Goal: Task Accomplishment & Management: Manage account settings

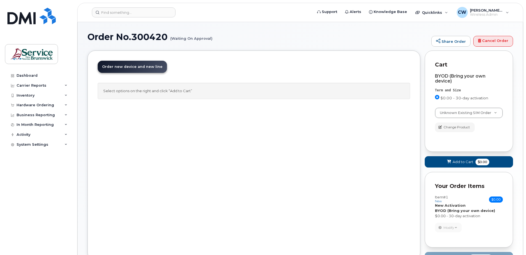
select select "3198"
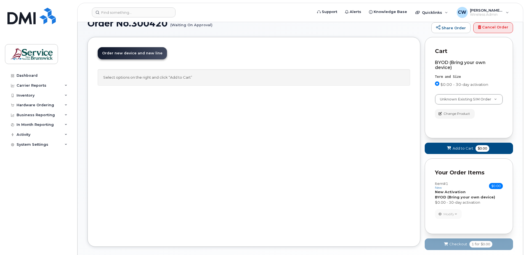
click at [455, 61] on div "BYOD (Bring your own device)" at bounding box center [469, 65] width 68 height 10
click at [453, 112] on span "Change Product" at bounding box center [457, 113] width 27 height 5
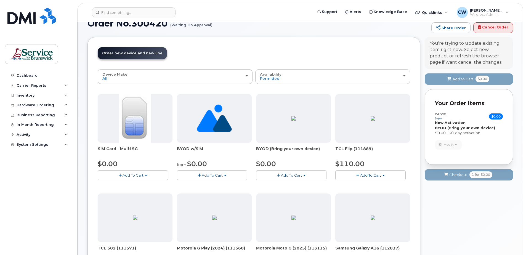
click at [210, 173] on button "Add To Cart" at bounding box center [212, 175] width 70 height 10
click at [208, 185] on link "$0.00 - New Activation" at bounding box center [206, 185] width 57 height 7
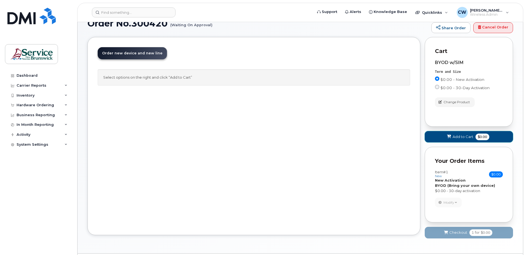
click at [457, 135] on span "Add to Cart" at bounding box center [463, 136] width 21 height 5
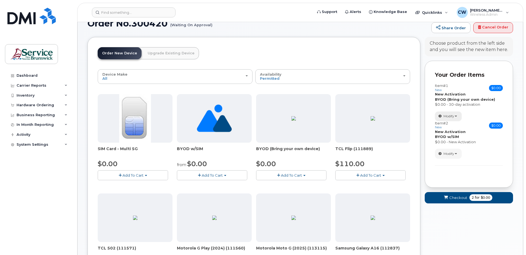
click at [454, 114] on button "Modify" at bounding box center [448, 117] width 27 height 10
click at [453, 123] on link "change" at bounding box center [462, 125] width 52 height 7
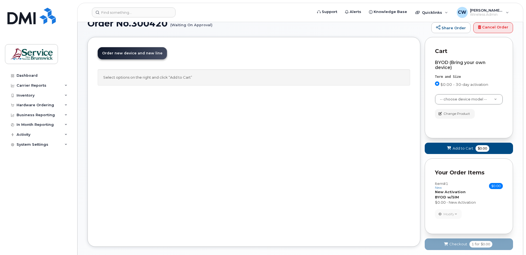
select select "2760"
click at [458, 113] on span "Change Product" at bounding box center [457, 113] width 27 height 5
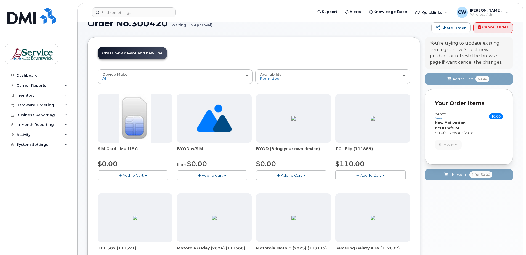
click at [212, 118] on img at bounding box center [214, 118] width 35 height 49
click at [209, 175] on span "Add To Cart" at bounding box center [212, 175] width 21 height 4
click at [209, 185] on link "$0.00 - New Activation" at bounding box center [206, 185] width 57 height 7
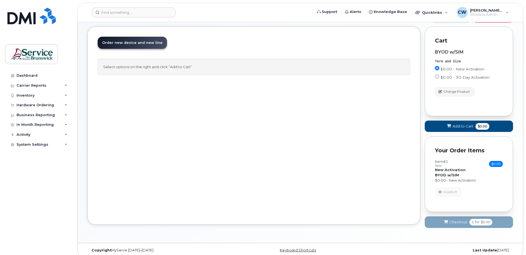
scroll to position [30, 0]
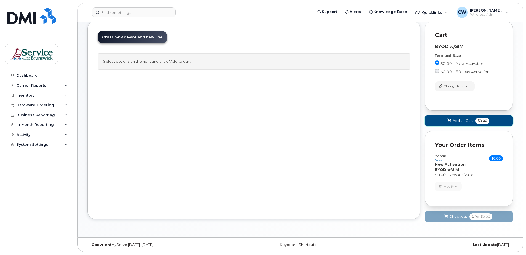
click at [463, 118] on span "Add to Cart" at bounding box center [463, 120] width 21 height 5
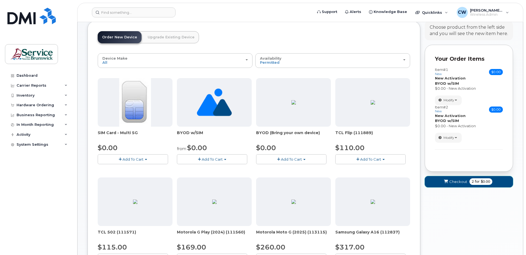
click at [457, 181] on span "Checkout" at bounding box center [459, 181] width 18 height 5
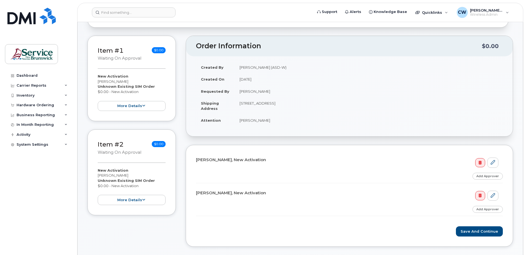
scroll to position [55, 0]
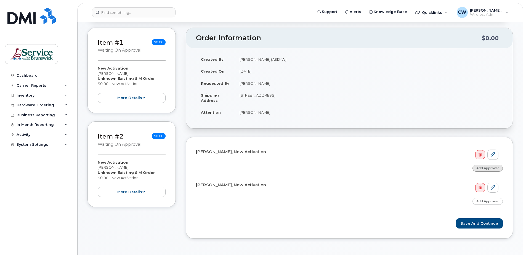
click at [496, 166] on link "Add Approver" at bounding box center [488, 168] width 30 height 7
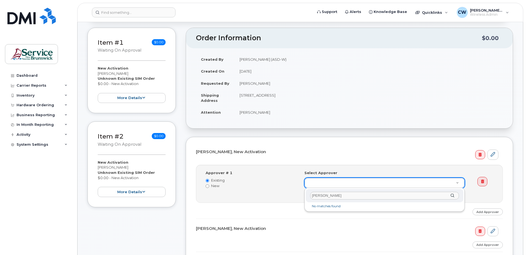
type input "Wendy Coughlin"
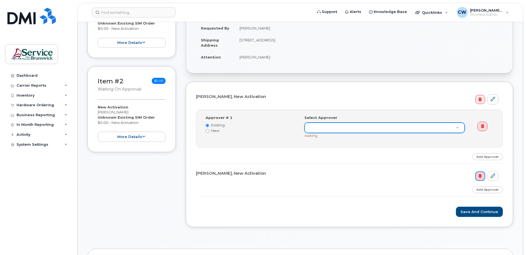
scroll to position [83, 0]
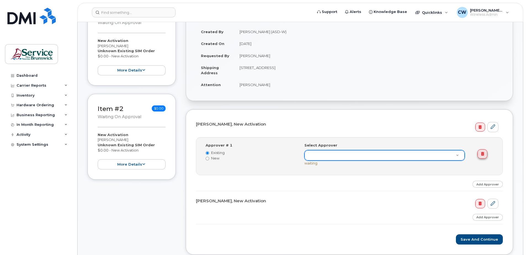
click at [483, 152] on icon at bounding box center [482, 154] width 3 height 4
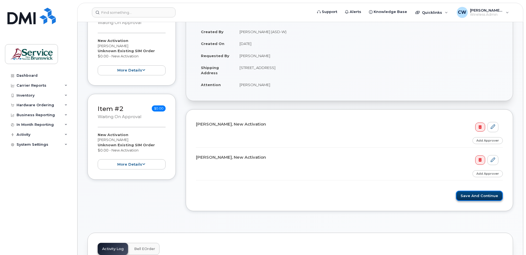
click at [477, 193] on button "Save and Continue" at bounding box center [479, 196] width 47 height 10
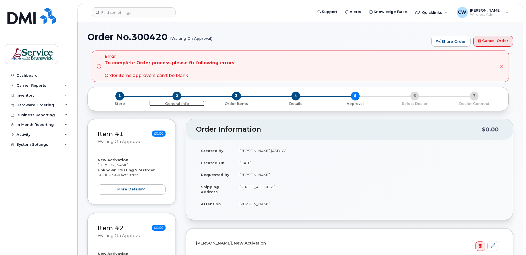
click at [177, 95] on span "2" at bounding box center [177, 96] width 9 height 9
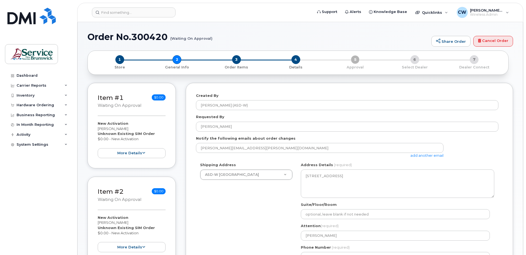
select select
click at [237, 60] on span "3" at bounding box center [236, 59] width 9 height 9
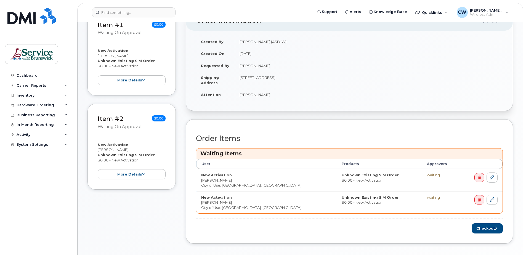
scroll to position [110, 0]
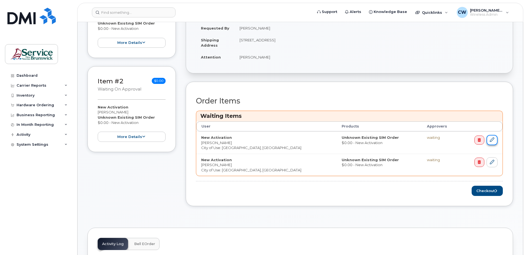
click at [493, 137] on link at bounding box center [492, 140] width 11 height 10
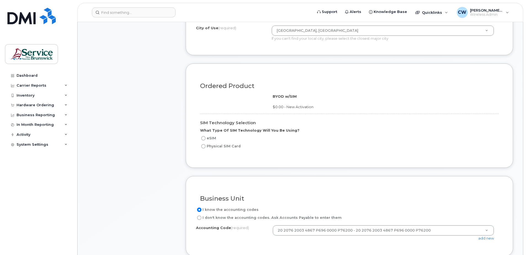
scroll to position [304, 0]
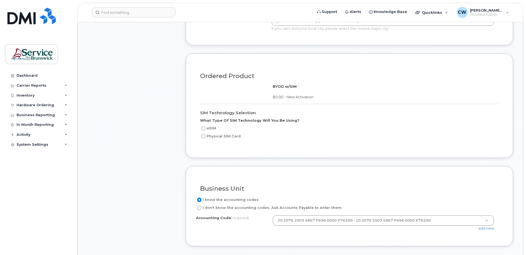
click at [204, 135] on input "Physical SIM Card" at bounding box center [203, 136] width 4 height 4
radio input "true"
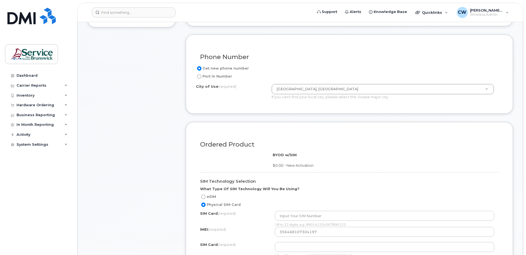
scroll to position [276, 0]
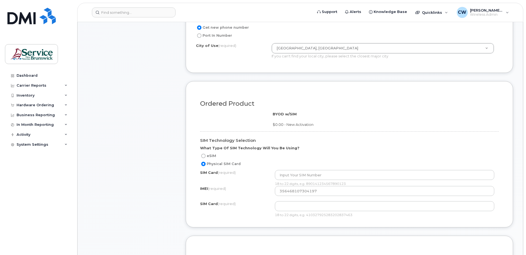
drag, startPoint x: 199, startPoint y: 222, endPoint x: 184, endPoint y: 221, distance: 14.9
click at [199, 222] on div "Ordered Product BYOD w/SIM $0.00 - New Activation SIM Technology Selection What…" at bounding box center [350, 154] width 328 height 146
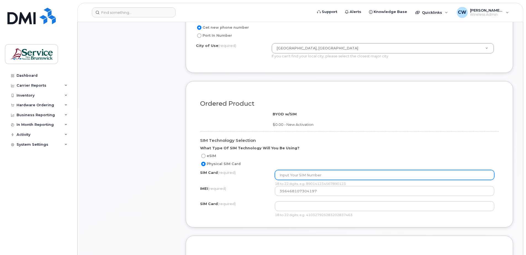
click at [280, 175] on input "text" at bounding box center [385, 175] width 220 height 10
paste input "89302610207414533528"
type input "89302610207414533528"
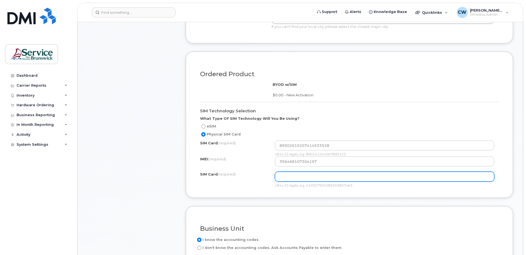
scroll to position [359, 0]
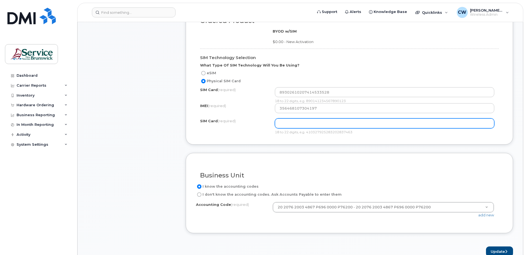
click at [283, 124] on input "text" at bounding box center [385, 123] width 220 height 10
paste input "89302610207414533528"
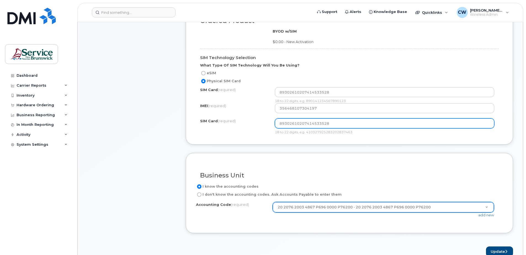
type input "89302610207414533528"
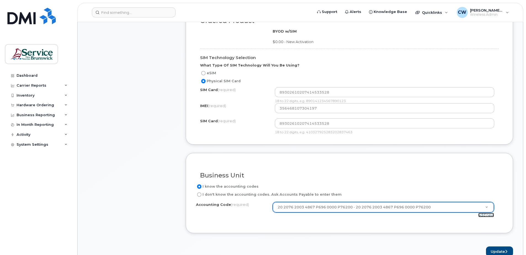
click at [487, 214] on link "add new" at bounding box center [487, 215] width 16 height 4
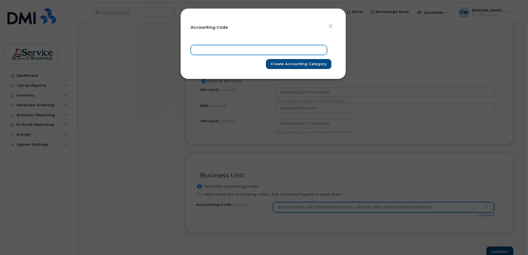
drag, startPoint x: 205, startPoint y: 50, endPoint x: 205, endPoint y: 53, distance: 3.0
click at [205, 50] on input "text" at bounding box center [259, 50] width 136 height 10
type input "20 2076 2003 4867 P695 0000 P76200"
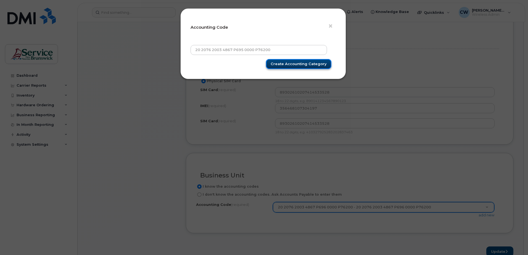
click at [303, 62] on input "Create Accounting category" at bounding box center [298, 64] width 65 height 10
type input "Create Accounting category"
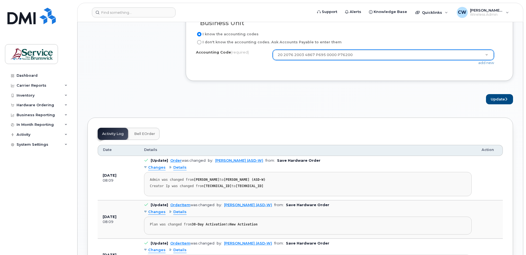
scroll to position [525, 0]
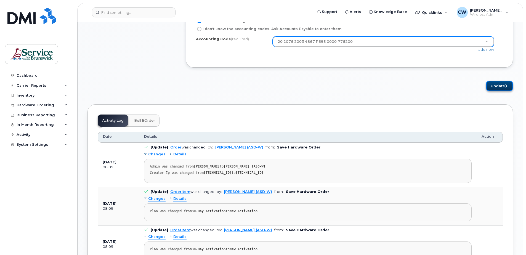
click at [498, 84] on button "Update" at bounding box center [499, 86] width 27 height 10
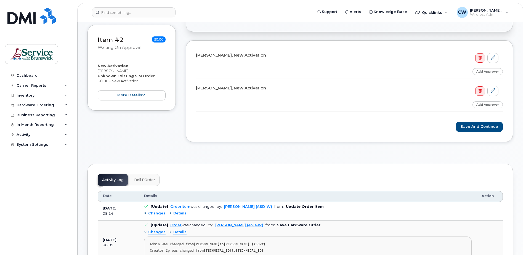
scroll to position [138, 0]
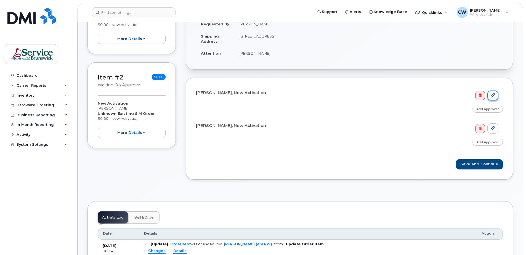
click at [494, 92] on link at bounding box center [493, 96] width 11 height 10
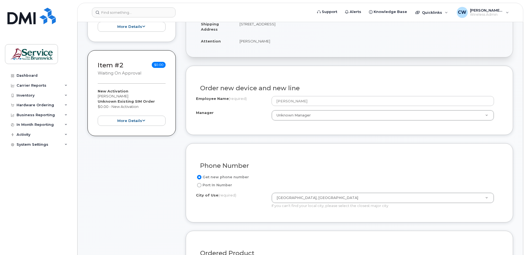
scroll to position [138, 0]
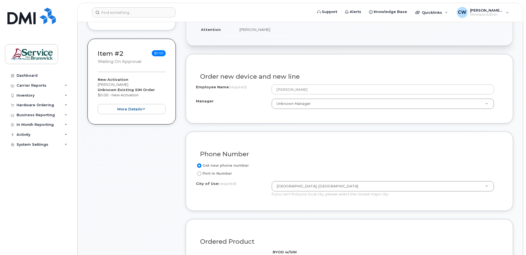
click at [130, 219] on div "Item #1 Waiting On Approval $0.00 New Activation [PERSON_NAME] Unknown Existing…" at bounding box center [132, 190] width 88 height 491
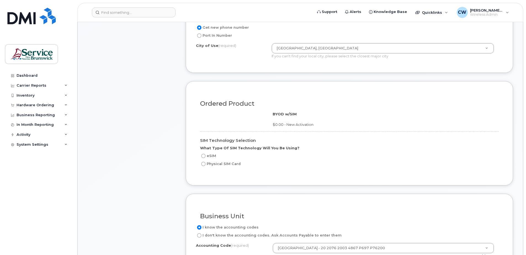
scroll to position [249, 0]
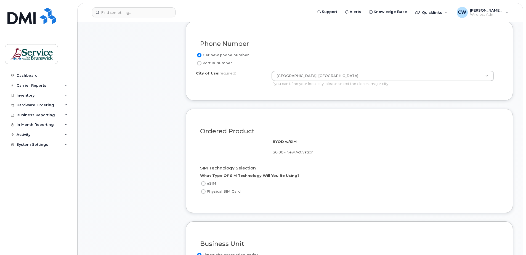
click at [205, 192] on input "Physical SIM Card" at bounding box center [203, 191] width 4 height 4
radio input "true"
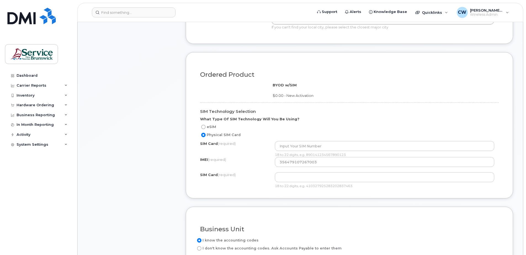
scroll to position [331, 0]
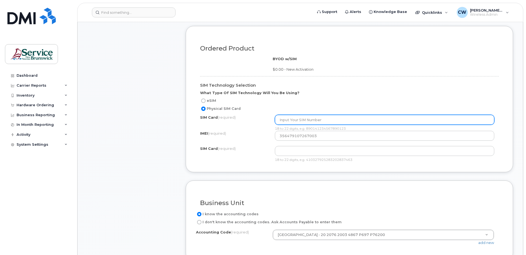
click at [278, 119] on input "text" at bounding box center [385, 120] width 220 height 10
drag, startPoint x: 332, startPoint y: 120, endPoint x: 272, endPoint y: 116, distance: 60.6
click at [272, 116] on div "SIM Card (required) 89302610207414533569 18 to 22 digits, e.g. 8901412345678901…" at bounding box center [349, 123] width 299 height 16
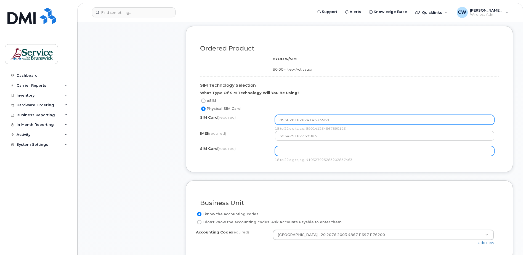
type input "89302610207414533569"
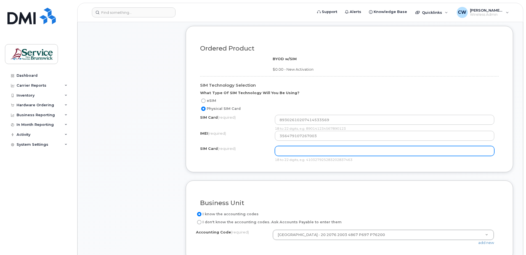
click at [285, 151] on input "text" at bounding box center [385, 151] width 220 height 10
paste input "89302610207414533569"
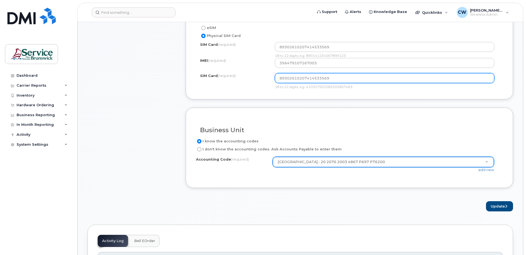
scroll to position [414, 0]
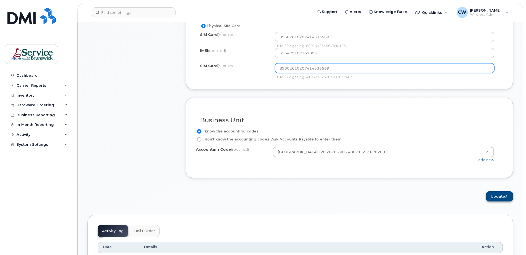
type input "89302610207414533569"
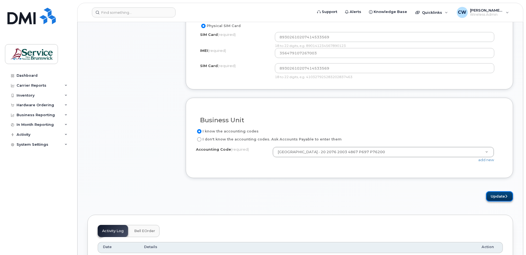
click at [497, 193] on button "Update" at bounding box center [499, 196] width 27 height 10
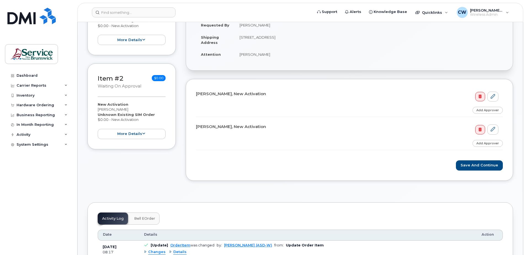
scroll to position [138, 0]
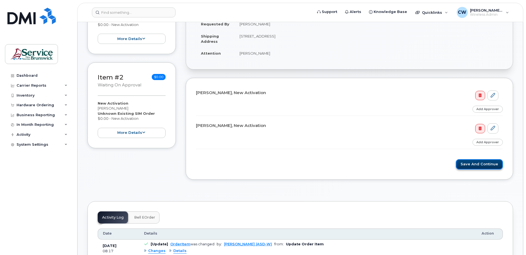
click at [485, 160] on button "Save and Continue" at bounding box center [479, 164] width 47 height 10
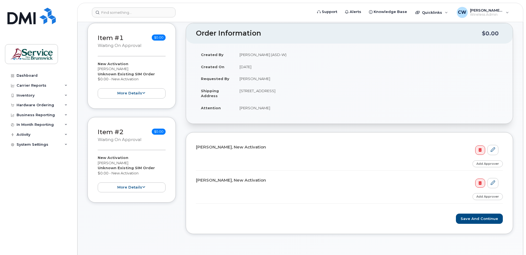
scroll to position [83, 0]
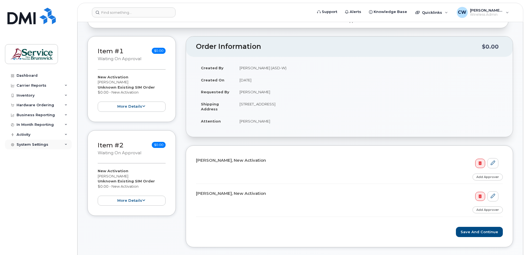
click at [34, 143] on div "System Settings" at bounding box center [33, 145] width 32 height 4
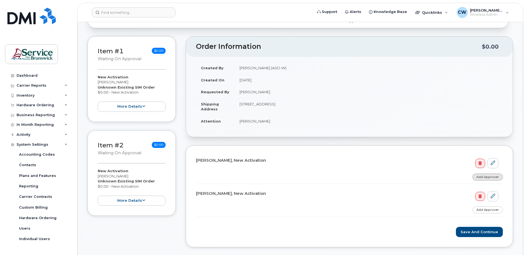
click at [487, 175] on link "Add Approver" at bounding box center [488, 177] width 30 height 7
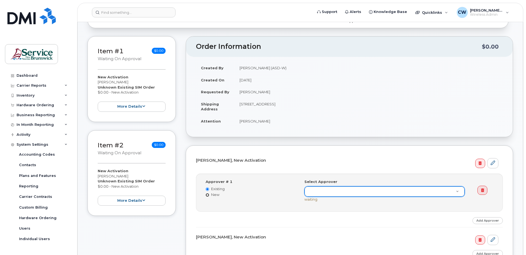
click at [207, 195] on input "New" at bounding box center [208, 195] width 4 height 4
radio input "true"
radio input "false"
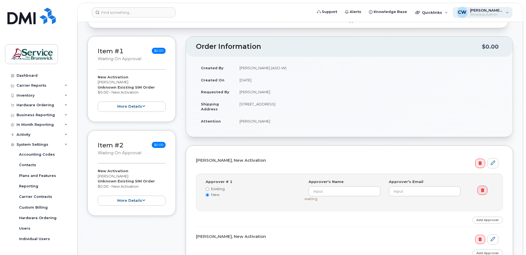
click at [509, 12] on div "CW Coughlin, Wendy (ASD-W) Wireless Admin" at bounding box center [483, 12] width 60 height 11
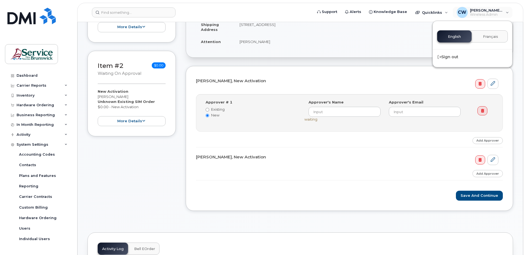
scroll to position [166, 0]
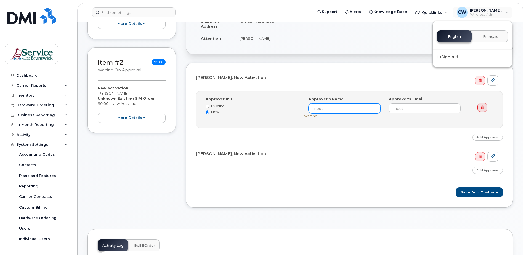
click at [315, 107] on input at bounding box center [345, 109] width 72 height 10
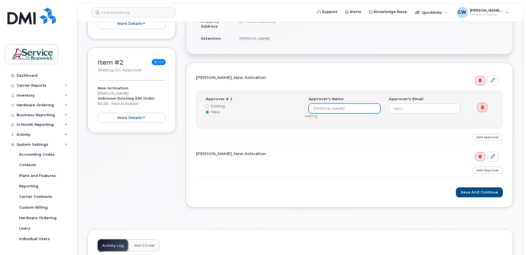
type input "Wendy Coughlin"
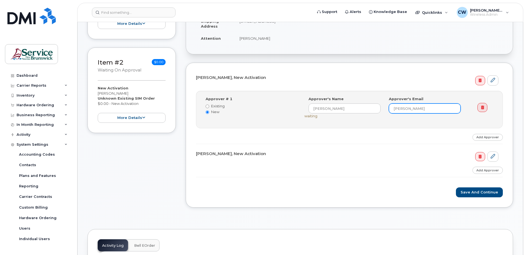
type input "[PERSON_NAME][EMAIL_ADDRESS][PERSON_NAME][DOMAIN_NAME]"
click at [489, 136] on link "Add Approver" at bounding box center [488, 137] width 30 height 7
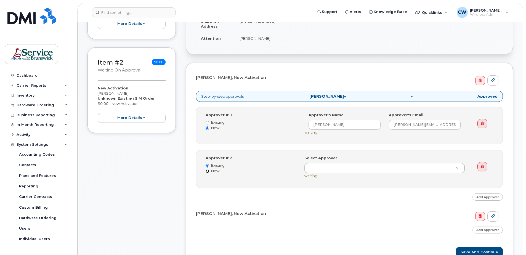
click at [209, 170] on input "New" at bounding box center [208, 172] width 4 height 4
radio input "true"
radio input "false"
click at [326, 170] on input at bounding box center [345, 168] width 72 height 10
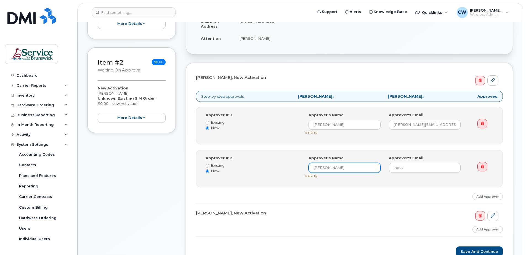
type input "Wendy Coughlin"
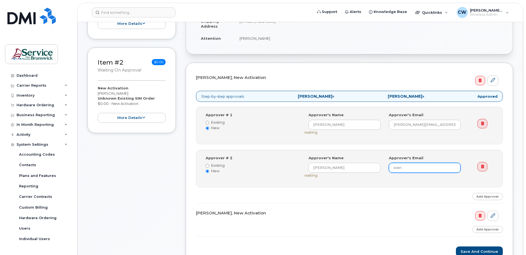
type input "[PERSON_NAME][EMAIL_ADDRESS][PERSON_NAME][DOMAIN_NAME]"
click at [487, 194] on link "Add Approver" at bounding box center [488, 196] width 30 height 7
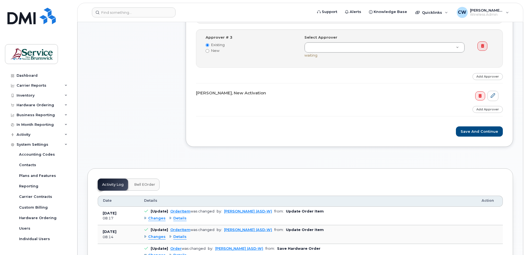
scroll to position [331, 0]
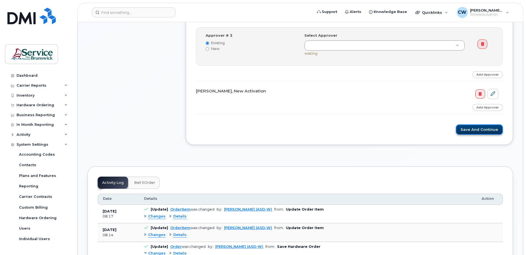
click at [487, 128] on button "Save and Continue" at bounding box center [479, 130] width 47 height 10
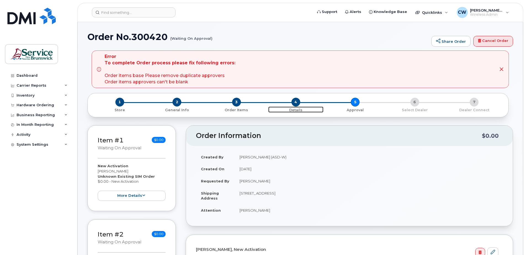
click at [296, 102] on span "4" at bounding box center [296, 102] width 9 height 9
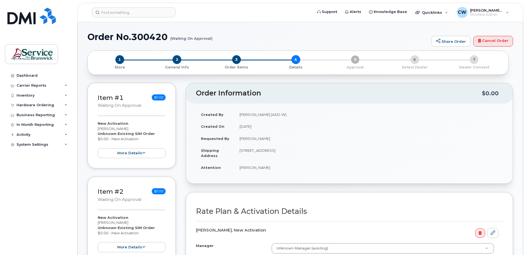
select select
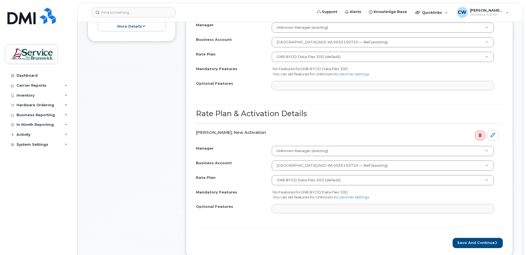
scroll to position [249, 0]
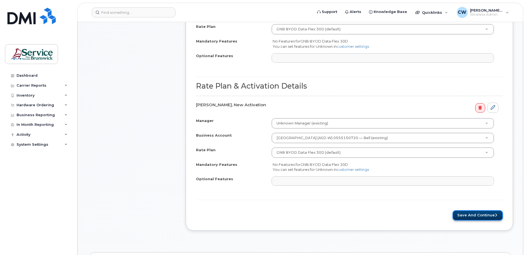
click at [491, 215] on button "Save and Continue" at bounding box center [478, 215] width 50 height 10
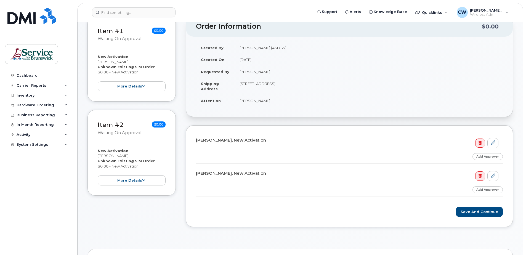
scroll to position [83, 0]
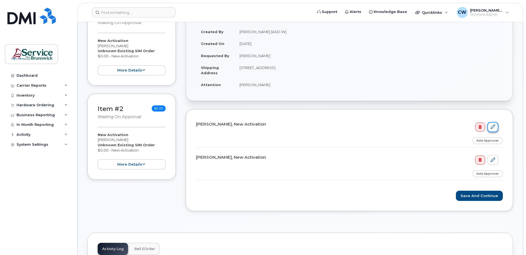
click at [495, 124] on link at bounding box center [493, 127] width 11 height 10
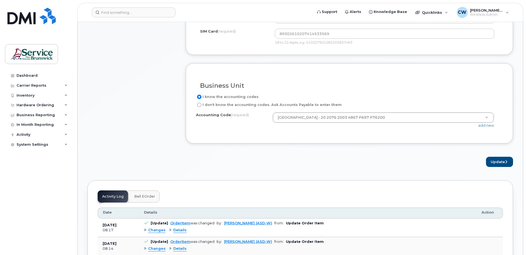
scroll to position [442, 0]
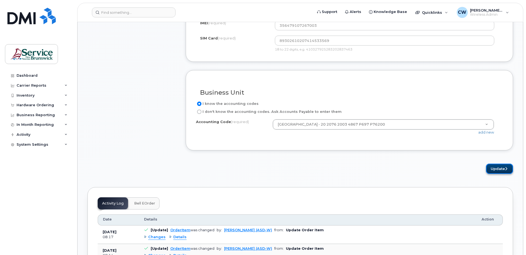
click at [502, 167] on button "Update" at bounding box center [499, 169] width 27 height 10
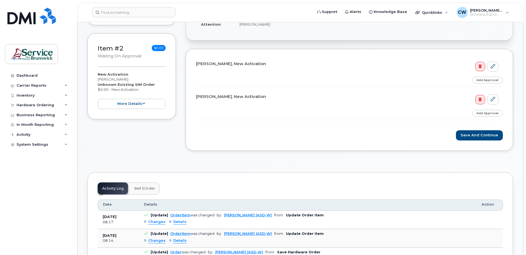
scroll to position [166, 0]
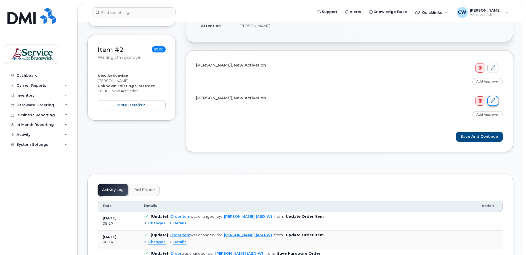
click at [493, 99] on icon at bounding box center [493, 100] width 4 height 4
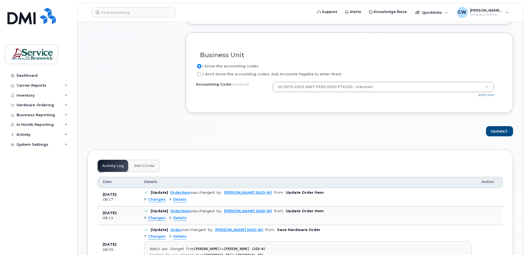
scroll to position [469, 0]
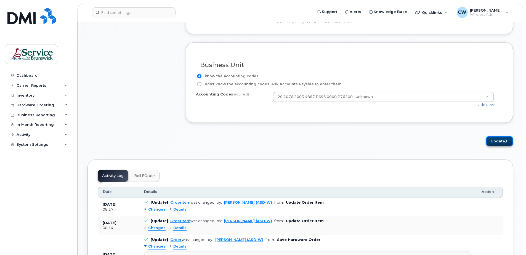
click at [500, 139] on button "Update" at bounding box center [499, 141] width 27 height 10
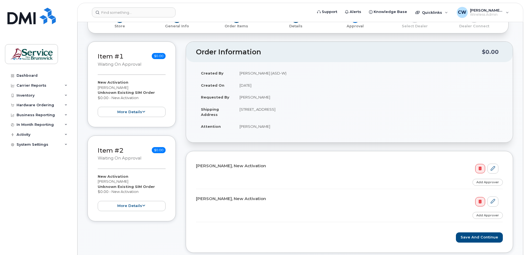
scroll to position [55, 0]
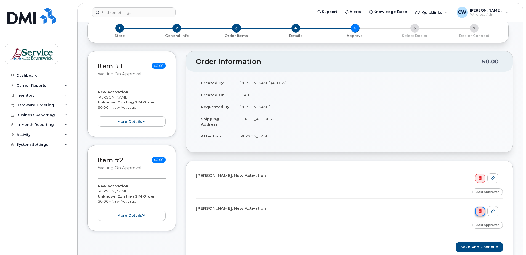
click at [480, 210] on icon at bounding box center [480, 212] width 3 height 4
click at [489, 248] on button "Save and Continue" at bounding box center [479, 247] width 47 height 10
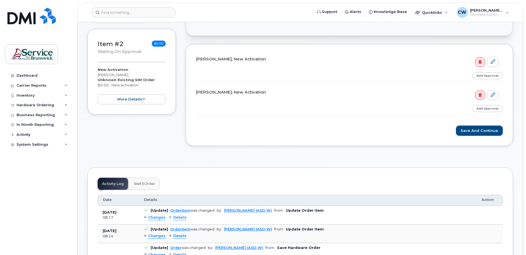
scroll to position [193, 0]
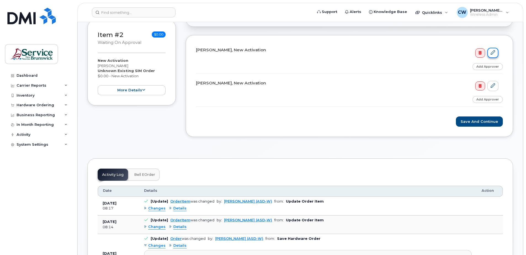
click at [495, 50] on link at bounding box center [493, 53] width 11 height 10
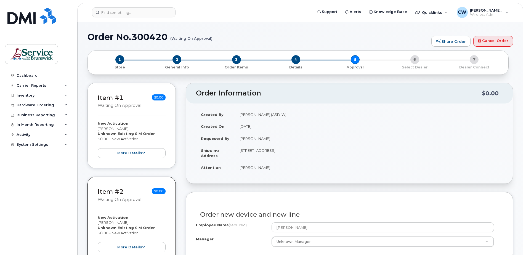
click at [353, 57] on div "1 Store 2 General Info 3 Order Items 4 Details 5 Approval 6 Select Dealer 7 Dea…" at bounding box center [298, 62] width 412 height 15
click at [141, 151] on button "more details" at bounding box center [132, 153] width 68 height 10
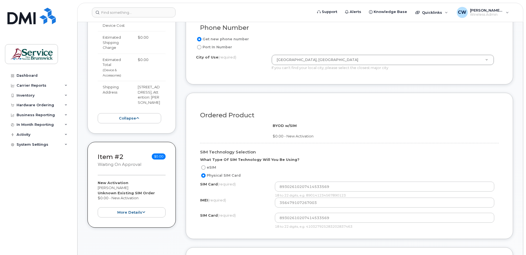
scroll to position [276, 0]
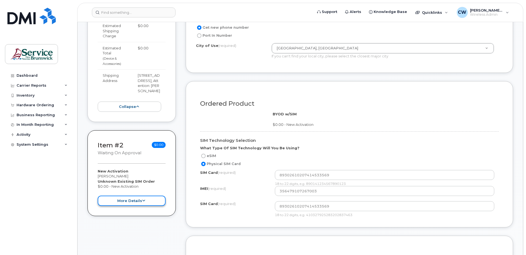
click at [139, 206] on button "more details" at bounding box center [132, 201] width 68 height 10
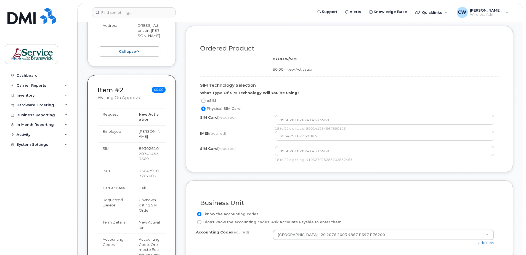
scroll to position [0, 0]
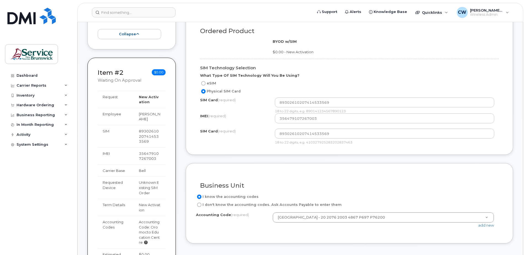
scroll to position [414, 0]
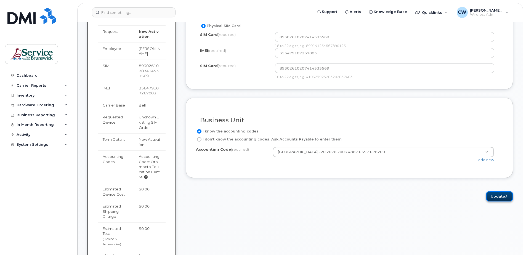
click at [502, 195] on button "Update" at bounding box center [499, 196] width 27 height 10
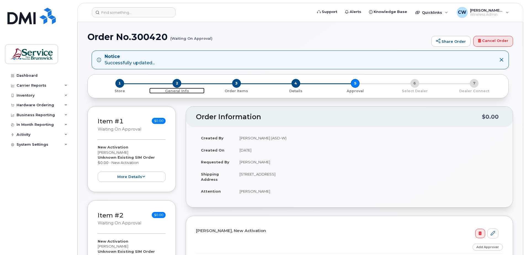
click at [177, 82] on span "2" at bounding box center [177, 83] width 9 height 9
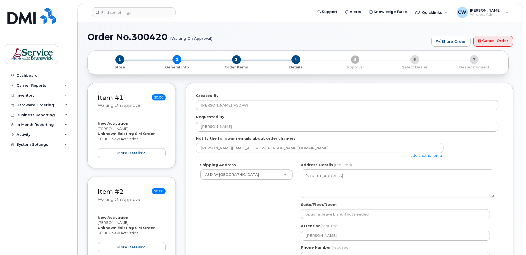
select select
click at [236, 60] on span "3" at bounding box center [236, 59] width 9 height 9
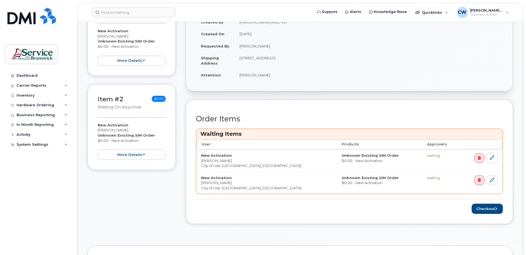
scroll to position [83, 0]
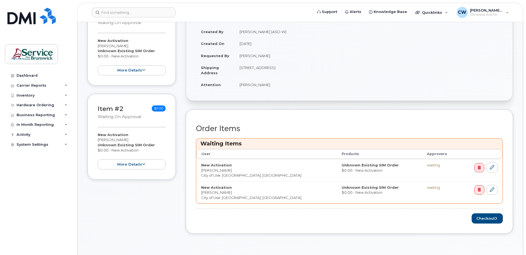
click at [110, 230] on div "Item #1 Waiting On Approval $0.00 New Activation [PERSON_NAME] Unknown Existing…" at bounding box center [132, 121] width 88 height 242
click at [37, 143] on div "System Settings" at bounding box center [33, 145] width 32 height 4
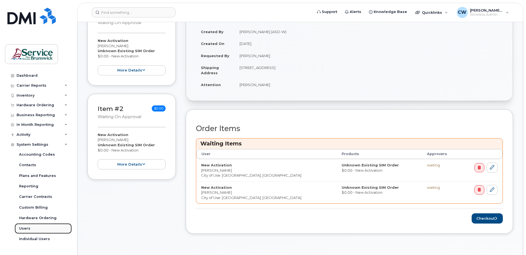
click at [26, 227] on div "Users" at bounding box center [24, 228] width 11 height 5
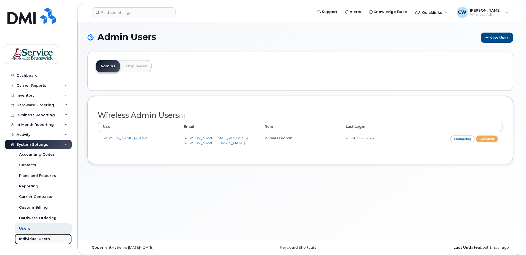
click at [31, 237] on div "Individual Users" at bounding box center [34, 239] width 31 height 5
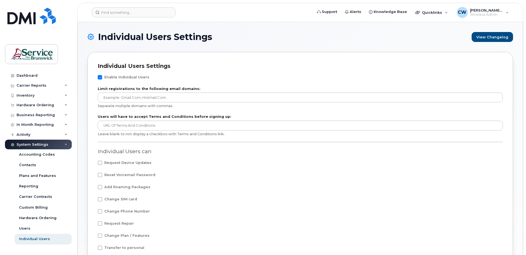
click at [67, 143] on icon at bounding box center [66, 144] width 3 height 3
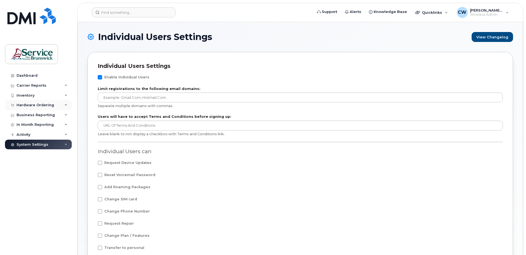
click at [67, 104] on icon at bounding box center [66, 105] width 3 height 3
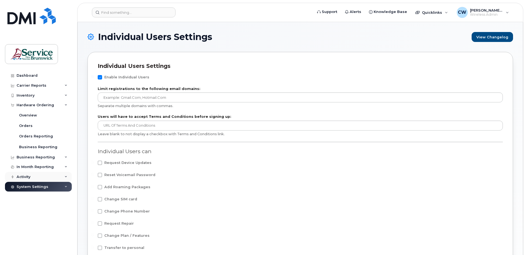
click at [67, 175] on div "Activity" at bounding box center [38, 177] width 67 height 10
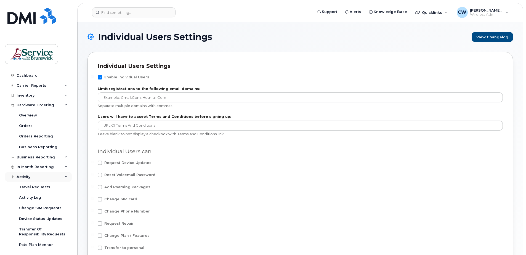
click at [65, 176] on icon at bounding box center [66, 177] width 3 height 3
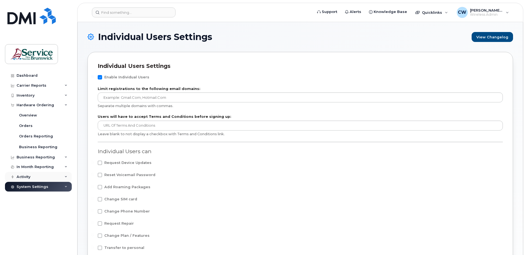
click at [65, 175] on div "Activity" at bounding box center [38, 177] width 67 height 10
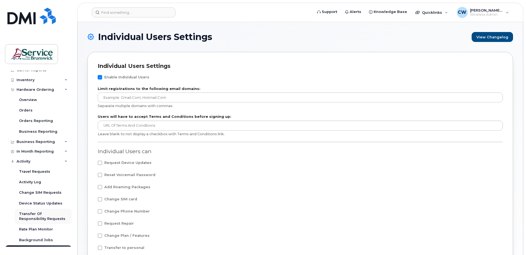
scroll to position [24, 0]
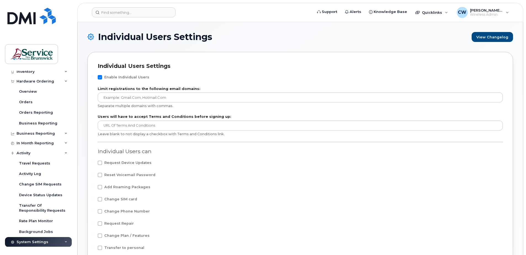
click at [65, 241] on icon at bounding box center [66, 242] width 3 height 3
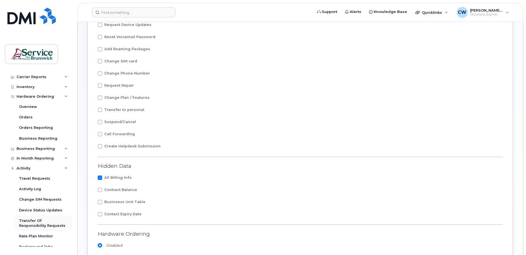
scroll to position [0, 0]
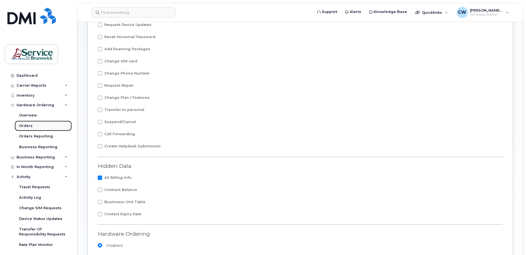
click at [45, 126] on link "Orders" at bounding box center [43, 126] width 57 height 10
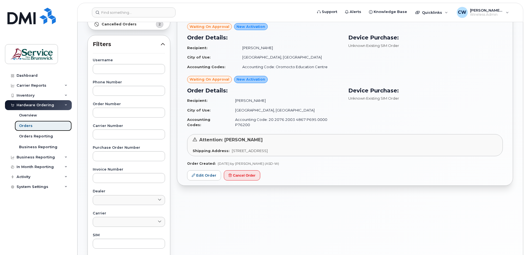
scroll to position [68, 0]
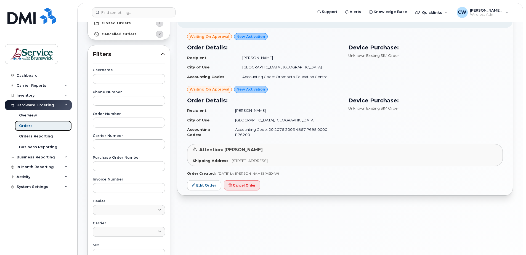
click at [28, 124] on div "Orders" at bounding box center [26, 125] width 14 height 5
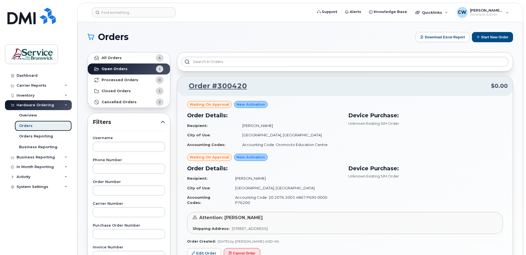
click at [28, 124] on div "Orders" at bounding box center [26, 125] width 14 height 5
click at [439, 11] on span "Quicklinks" at bounding box center [432, 12] width 20 height 4
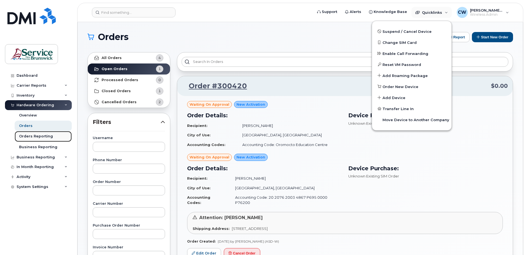
click at [38, 136] on div "Orders Reporting" at bounding box center [36, 136] width 34 height 5
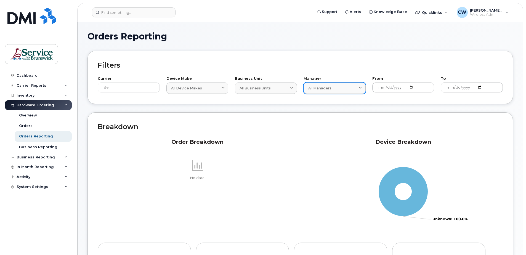
click at [362, 86] on span at bounding box center [360, 88] width 5 height 5
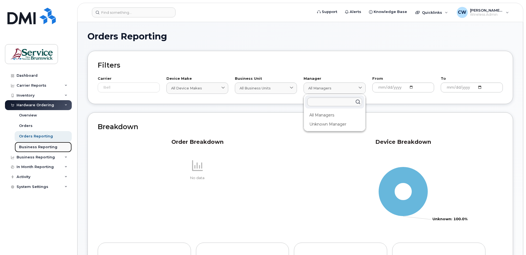
click at [52, 146] on div "Business Reporting" at bounding box center [38, 147] width 38 height 5
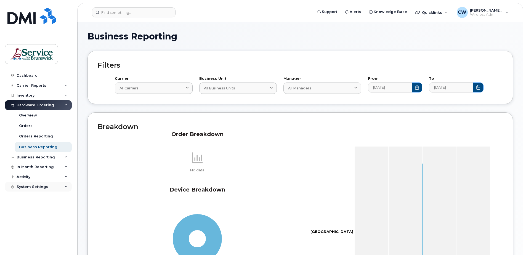
click at [27, 188] on div "System Settings" at bounding box center [33, 187] width 32 height 4
click at [30, 207] on div "Contacts" at bounding box center [27, 207] width 17 height 5
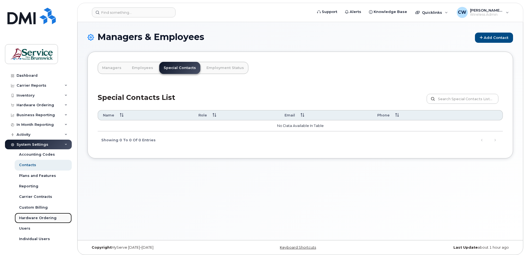
click at [48, 217] on div "Hardware Ordering" at bounding box center [38, 218] width 38 height 5
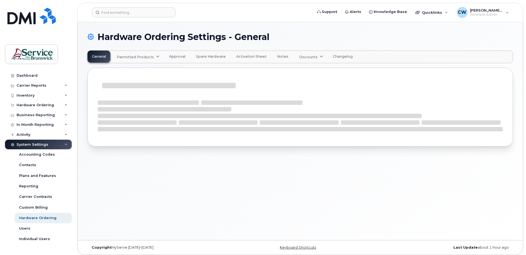
select select "admins"
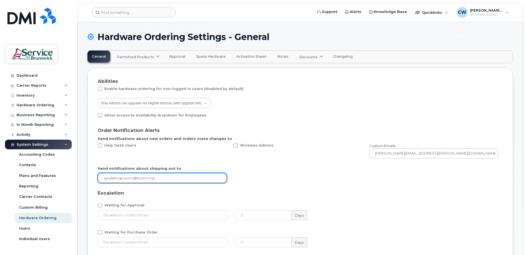
click at [144, 178] on input "email" at bounding box center [162, 178] width 129 height 10
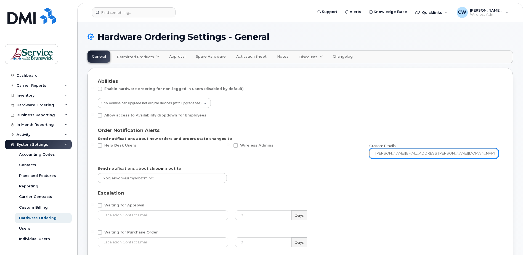
drag, startPoint x: 434, startPoint y: 153, endPoint x: 349, endPoint y: 149, distance: 85.1
click at [352, 149] on div "Help Desk Users Wireless Admins Custom Emails: [PERSON_NAME][EMAIL_ADDRESS][PER…" at bounding box center [298, 151] width 408 height 22
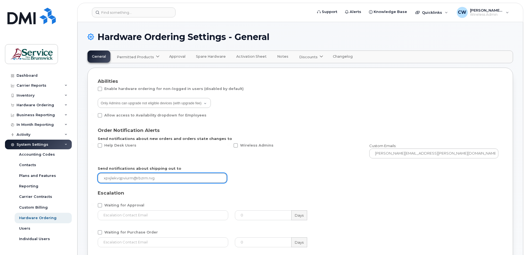
click at [105, 179] on input "email" at bounding box center [162, 178] width 129 height 10
paste input "[PERSON_NAME][EMAIL_ADDRESS][PERSON_NAME][DOMAIN_NAME]"
type input "[PERSON_NAME][EMAIL_ADDRESS][PERSON_NAME][DOMAIN_NAME]"
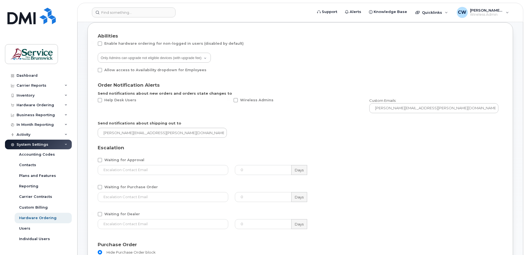
scroll to position [55, 0]
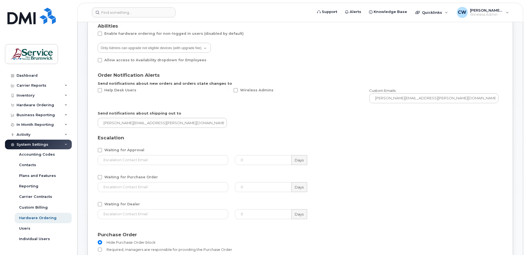
click at [99, 149] on span at bounding box center [100, 150] width 4 height 4
click at [94, 149] on input "Waiting for Approval" at bounding box center [92, 149] width 3 height 3
checkbox input "true"
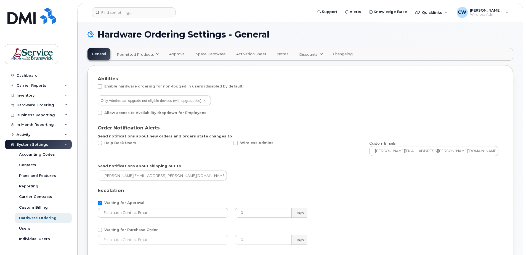
scroll to position [0, 0]
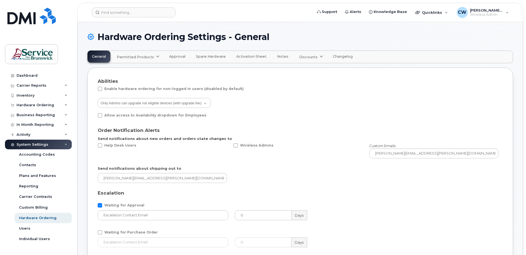
click at [176, 55] on span "Approval" at bounding box center [177, 56] width 16 height 4
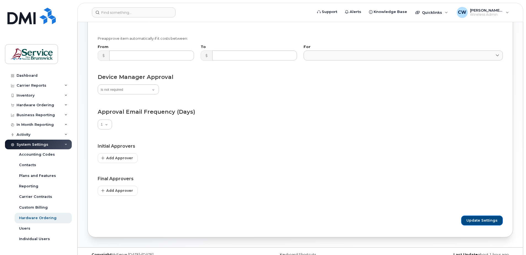
scroll to position [100, 0]
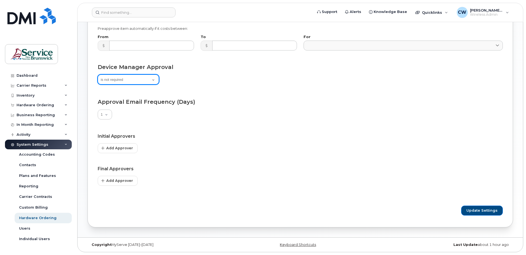
click at [152, 78] on select "is not required is optional, can be removed is mandatory, can't be removed" at bounding box center [128, 80] width 61 height 10
click at [98, 75] on select "is not required is optional, can be removed is mandatory, can't be removed" at bounding box center [128, 80] width 61 height 10
click at [482, 209] on span "Update Settings" at bounding box center [482, 210] width 31 height 5
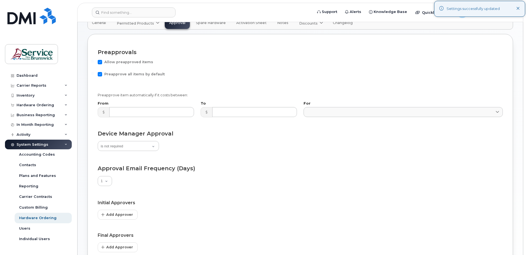
scroll to position [0, 0]
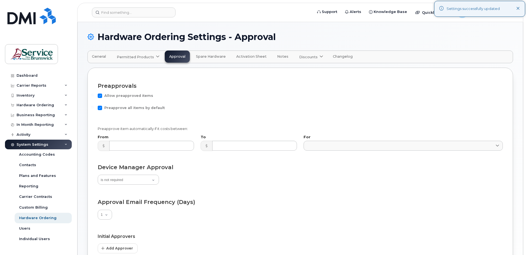
click at [99, 54] on span "General" at bounding box center [99, 56] width 14 height 4
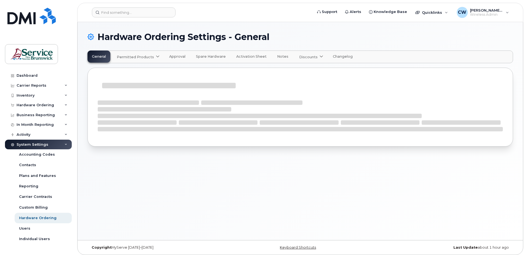
select select "admins"
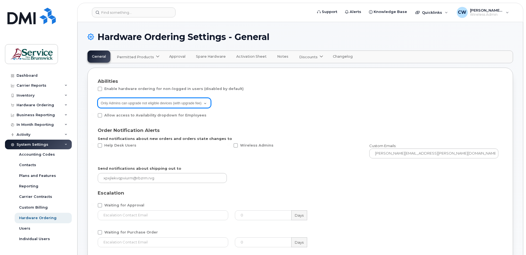
click at [204, 102] on select "All users can upgrade not eligible devices (with upgrade fee) Only Admins can u…" at bounding box center [154, 103] width 113 height 10
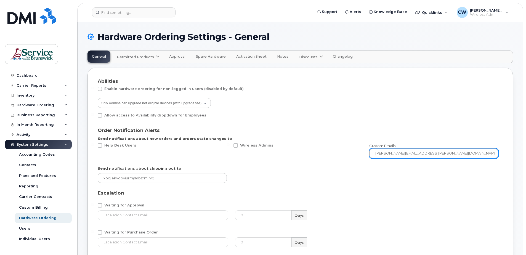
drag, startPoint x: 431, startPoint y: 153, endPoint x: 365, endPoint y: 155, distance: 66.1
click at [365, 155] on div "Help Desk Users Wireless Admins Custom Emails: [PERSON_NAME][EMAIL_ADDRESS][PER…" at bounding box center [298, 151] width 408 height 22
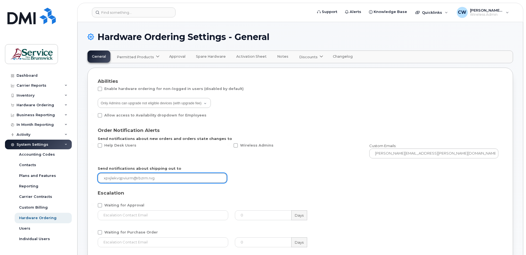
drag, startPoint x: 168, startPoint y: 179, endPoint x: 102, endPoint y: 178, distance: 66.3
click at [102, 178] on input "email" at bounding box center [162, 178] width 129 height 10
drag, startPoint x: 155, startPoint y: 179, endPoint x: 136, endPoint y: 180, distance: 19.6
click at [136, 180] on input "email" at bounding box center [162, 178] width 129 height 10
drag, startPoint x: 103, startPoint y: 178, endPoint x: 144, endPoint y: 178, distance: 41.7
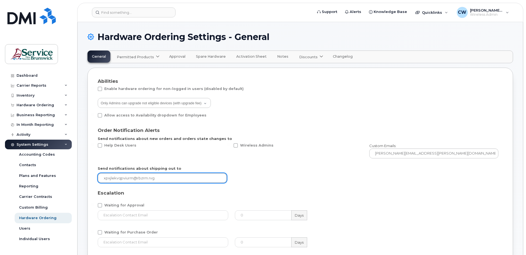
click at [144, 178] on input "email" at bounding box center [162, 178] width 129 height 10
paste input "[PERSON_NAME][EMAIL_ADDRESS][PERSON_NAME][DOMAIN_NAME]"
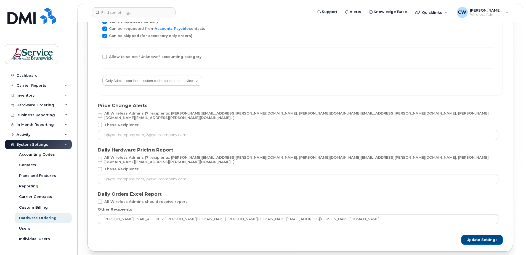
scroll to position [1010, 0]
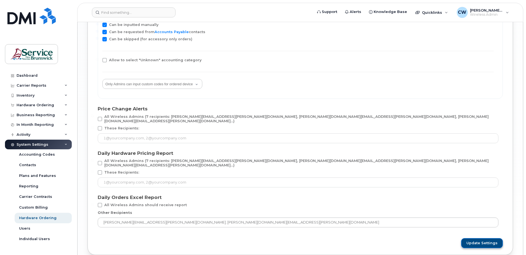
type input "[PERSON_NAME][EMAIL_ADDRESS][PERSON_NAME][DOMAIN_NAME]"
click at [483, 238] on button "Update Settings" at bounding box center [482, 243] width 42 height 10
click at [482, 241] on span "Update Settings" at bounding box center [482, 243] width 31 height 5
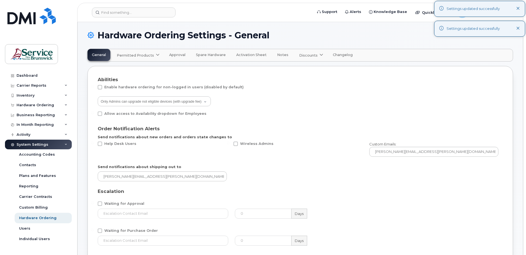
scroll to position [0, 0]
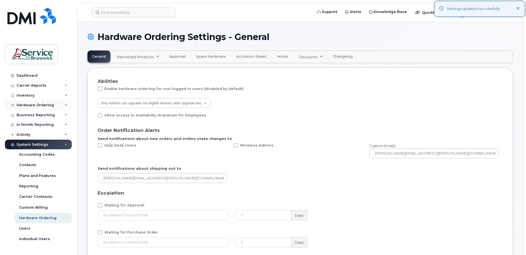
click at [38, 102] on div "Hardware Ordering" at bounding box center [38, 105] width 67 height 10
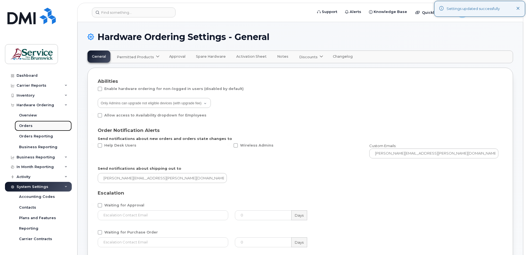
click at [25, 125] on div "Orders" at bounding box center [26, 125] width 14 height 5
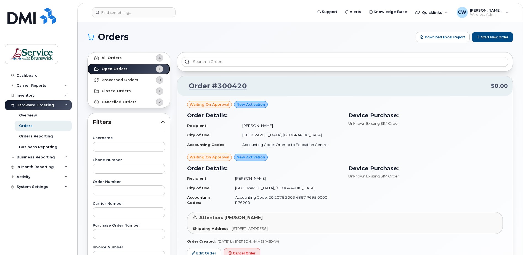
click at [121, 66] on link "Open Orders 1" at bounding box center [129, 69] width 82 height 11
click at [100, 190] on input "text" at bounding box center [129, 191] width 72 height 10
type input "300420"
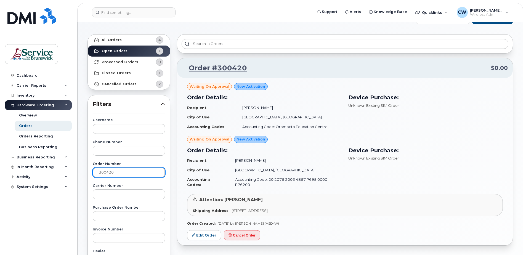
scroll to position [28, 0]
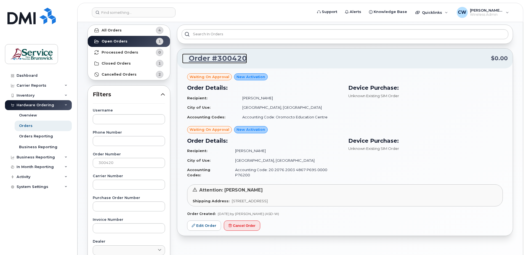
click at [225, 59] on link "Order #300420" at bounding box center [214, 59] width 65 height 10
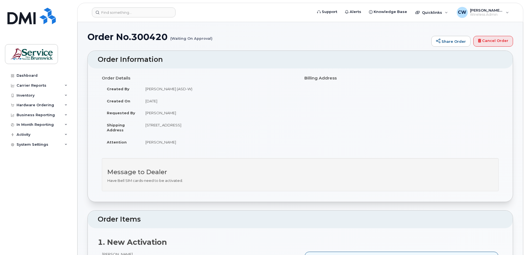
click at [45, 227] on div "Dashboard Carrier Reports Monthly Billing Data Daily Data Pooling Data Behavior…" at bounding box center [39, 159] width 68 height 176
click at [443, 12] on div "Quicklinks" at bounding box center [432, 12] width 40 height 11
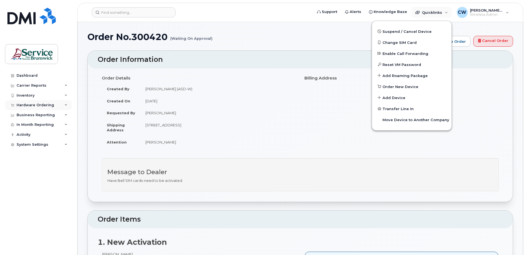
click at [39, 105] on div "Hardware Ordering" at bounding box center [36, 105] width 38 height 4
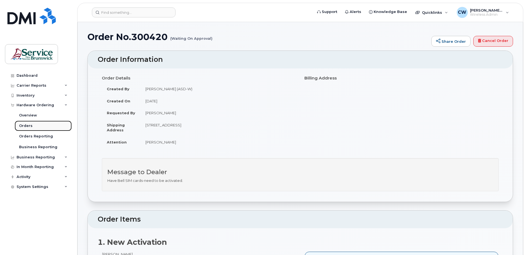
click at [26, 126] on div "Orders" at bounding box center [26, 125] width 14 height 5
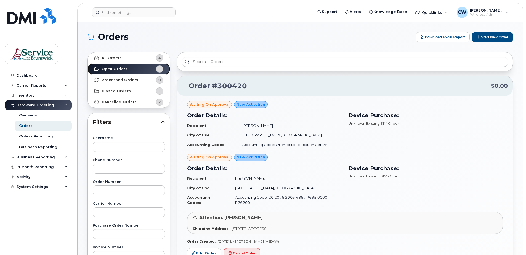
click at [159, 68] on span "1" at bounding box center [160, 68] width 2 height 5
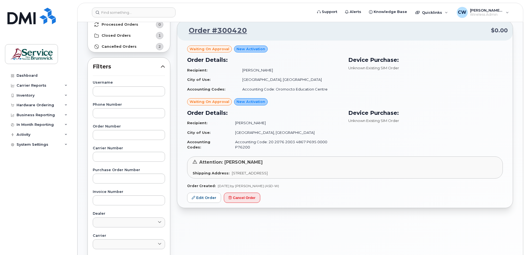
scroll to position [55, 0]
click at [201, 193] on link "Edit Order" at bounding box center [204, 198] width 34 height 10
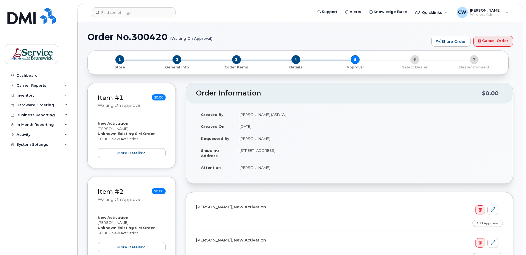
click at [124, 105] on small "Waiting On Approval" at bounding box center [120, 105] width 44 height 5
click at [122, 61] on span "1" at bounding box center [119, 59] width 9 height 9
click at [176, 61] on span "2" at bounding box center [177, 59] width 9 height 9
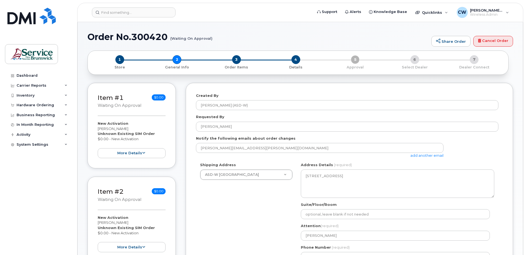
select select
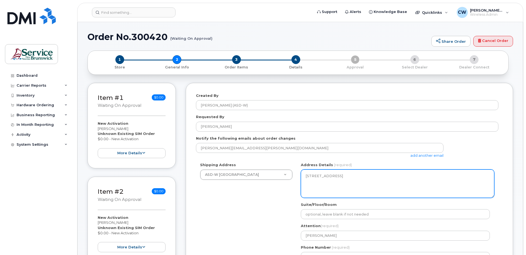
drag, startPoint x: 306, startPoint y: 177, endPoint x: 338, endPoint y: 176, distance: 32.0
click at [338, 176] on textarea "[STREET_ADDRESS]" at bounding box center [398, 184] width 194 height 28
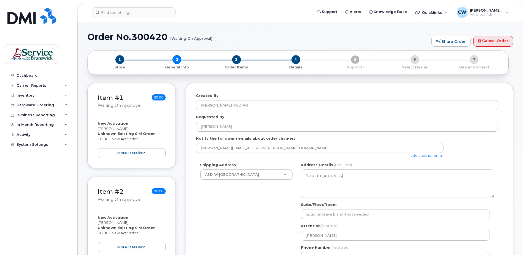
click at [269, 224] on div "Shipping Address ASD-W Fredericton Education Center New Address ASD-E Main Offi…" at bounding box center [347, 214] width 303 height 104
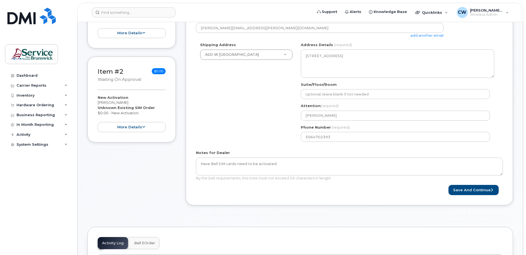
scroll to position [110, 0]
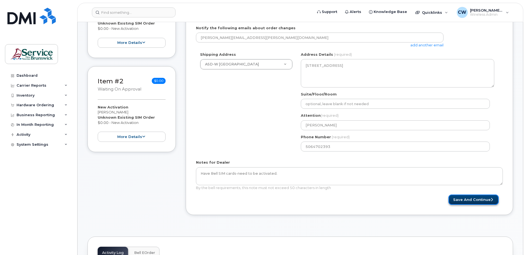
click at [474, 198] on button "Save and Continue" at bounding box center [474, 200] width 50 height 10
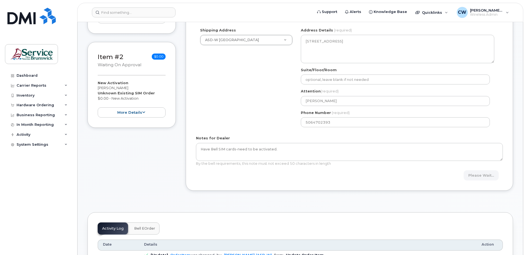
scroll to position [249, 0]
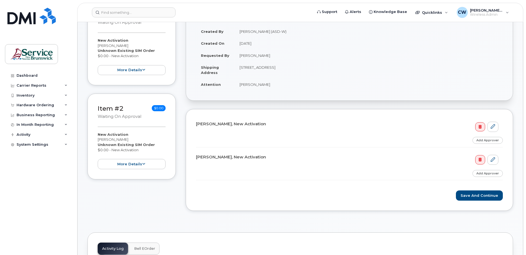
scroll to position [110, 0]
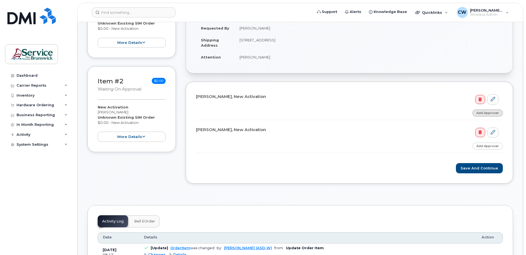
click at [491, 112] on link "Add Approver" at bounding box center [488, 113] width 30 height 7
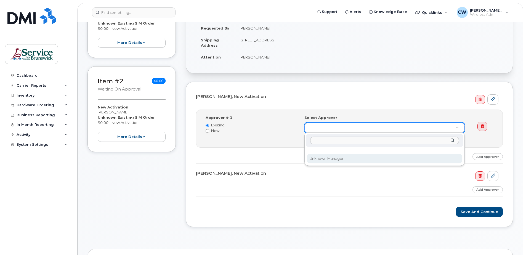
select select
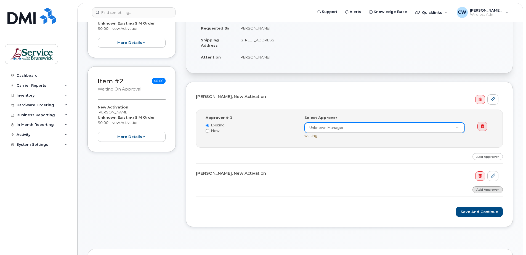
click at [492, 190] on link "Add Approver" at bounding box center [488, 189] width 30 height 7
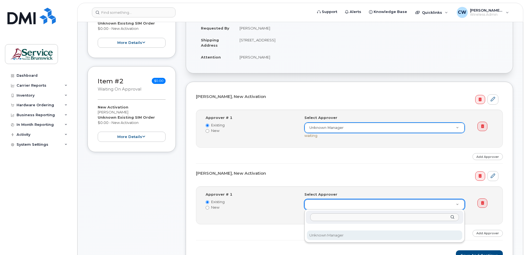
select select
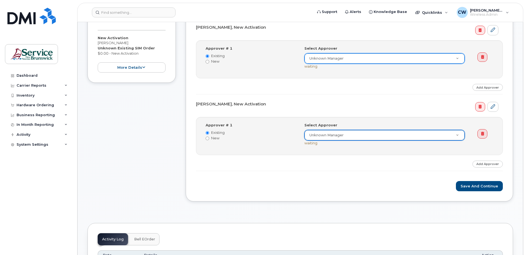
scroll to position [193, 0]
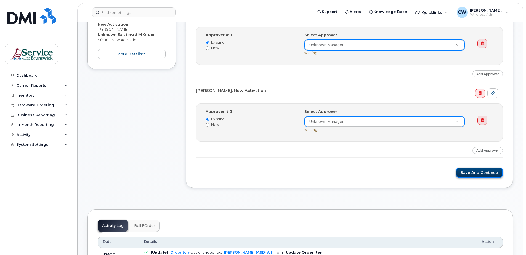
click at [481, 170] on button "Save and Continue" at bounding box center [479, 173] width 47 height 10
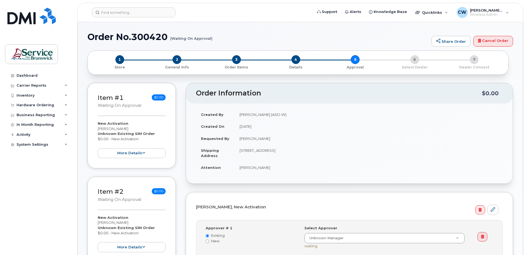
select select
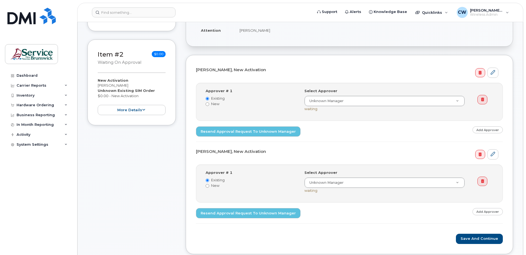
scroll to position [138, 0]
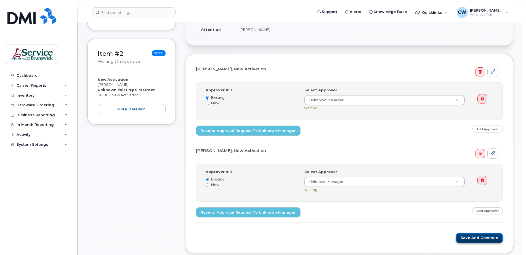
click at [480, 236] on button "Save and Continue" at bounding box center [479, 238] width 47 height 10
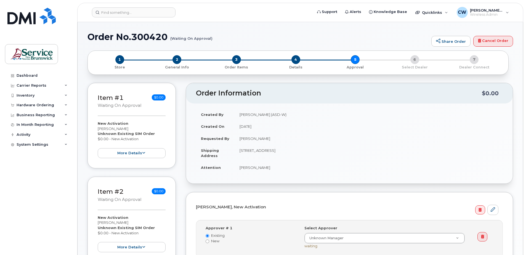
select select
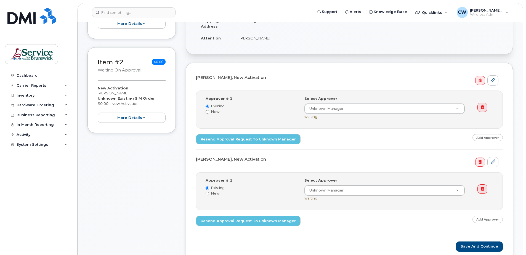
scroll to position [138, 0]
